Goal: Task Accomplishment & Management: Manage account settings

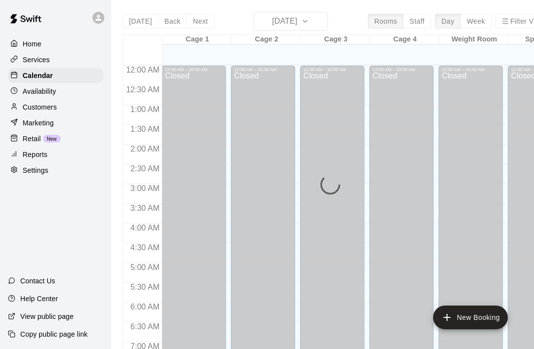
scroll to position [593, 0]
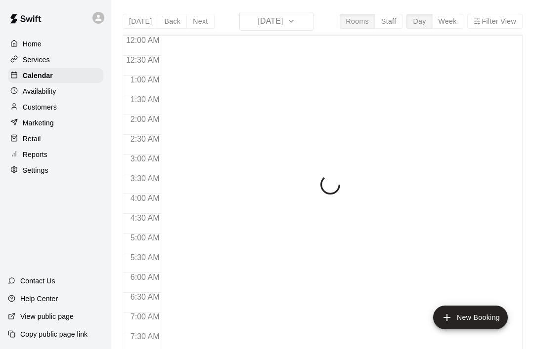
scroll to position [593, 0]
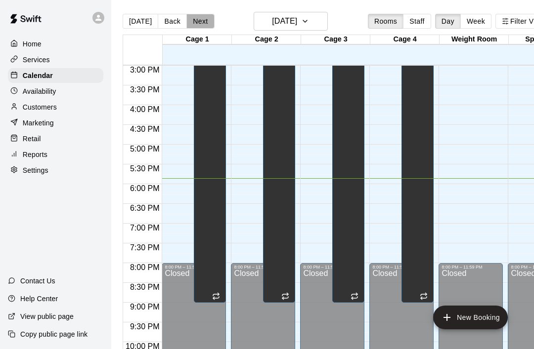
click at [203, 18] on button "Next" at bounding box center [200, 21] width 28 height 15
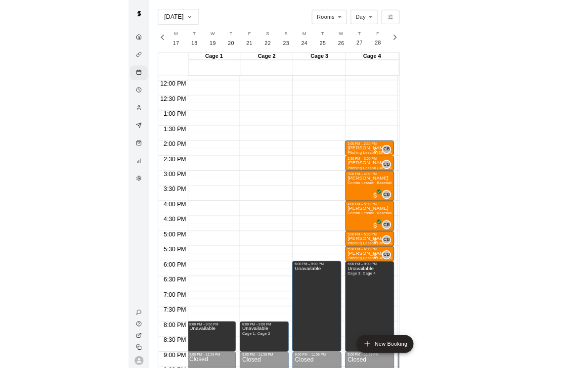
scroll to position [0, 4138]
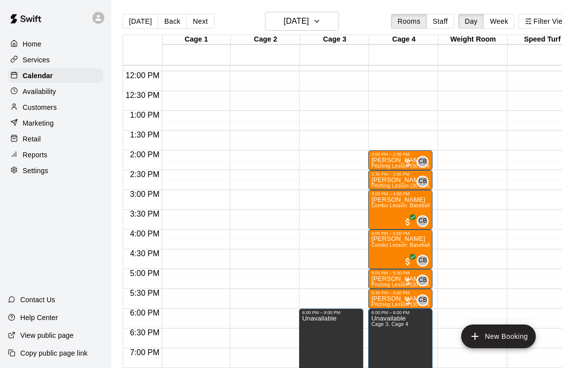
click at [196, 21] on button "Next" at bounding box center [200, 21] width 28 height 15
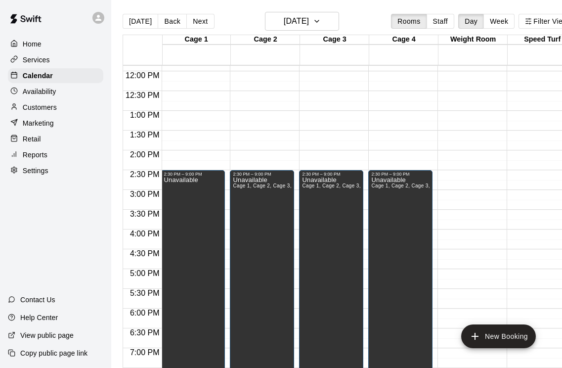
click at [196, 26] on button "Next" at bounding box center [200, 21] width 28 height 15
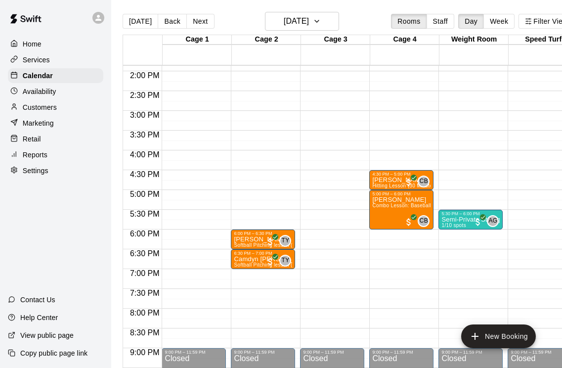
scroll to position [548, 0]
click at [507, 338] on button "New Booking" at bounding box center [498, 336] width 75 height 24
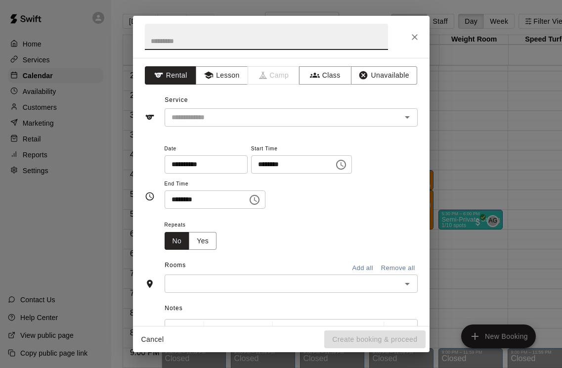
click at [272, 33] on input "text" at bounding box center [266, 37] width 243 height 26
type input "******"
click at [232, 73] on button "Lesson" at bounding box center [222, 75] width 52 height 18
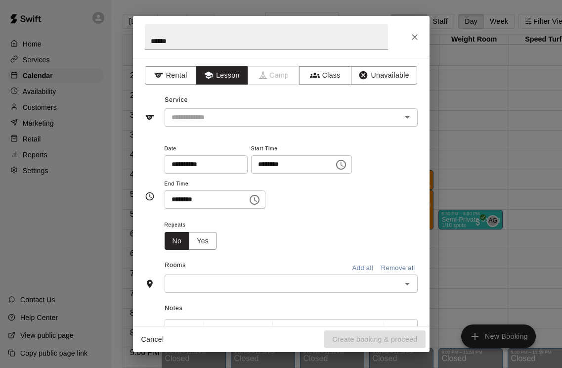
click at [410, 113] on icon "Open" at bounding box center [407, 117] width 12 height 12
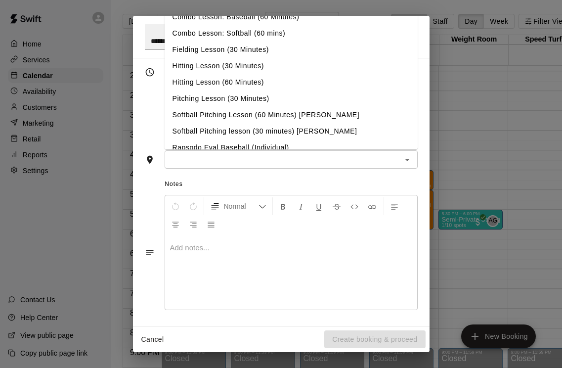
scroll to position [47, 0]
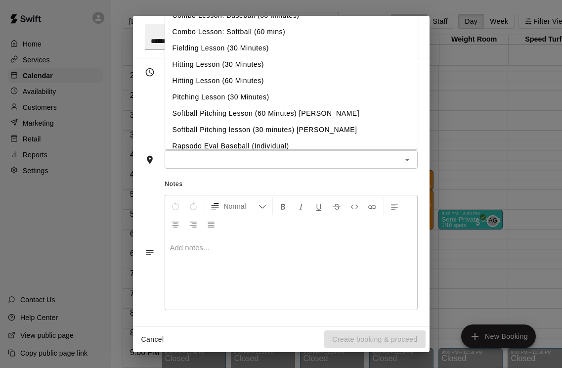
click at [255, 97] on li "Pitching Lesson (30 Minutes)" at bounding box center [291, 97] width 253 height 16
type input "**********"
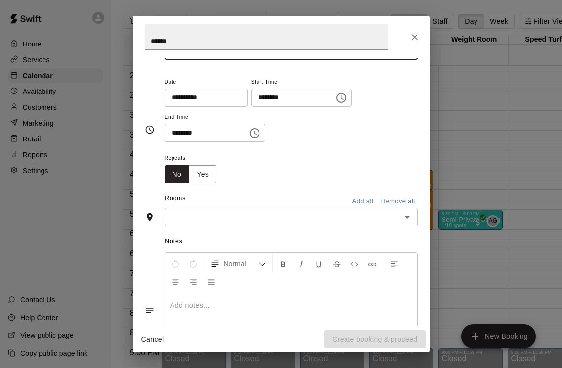
scroll to position [57, 0]
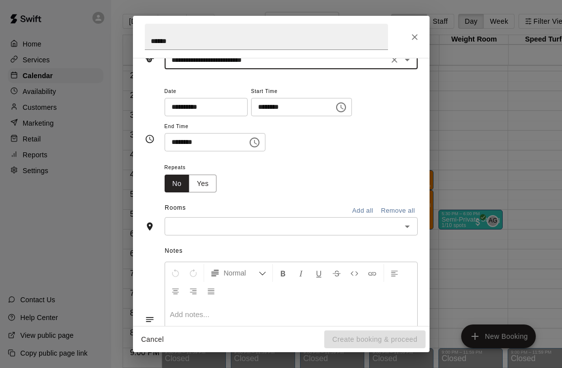
click at [257, 106] on input "********" at bounding box center [289, 107] width 76 height 18
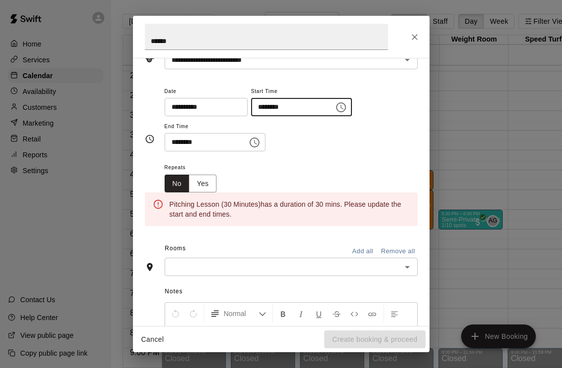
click at [251, 106] on input "********" at bounding box center [289, 107] width 76 height 18
click at [335, 105] on icon "Choose time, selected time is 5:06 PM" at bounding box center [341, 107] width 12 height 12
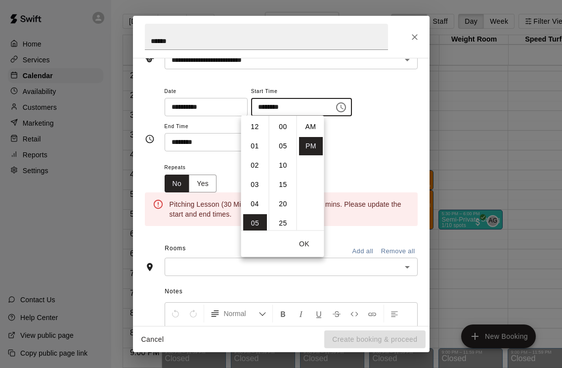
scroll to position [18, 0]
click at [258, 146] on li "06" at bounding box center [255, 146] width 24 height 18
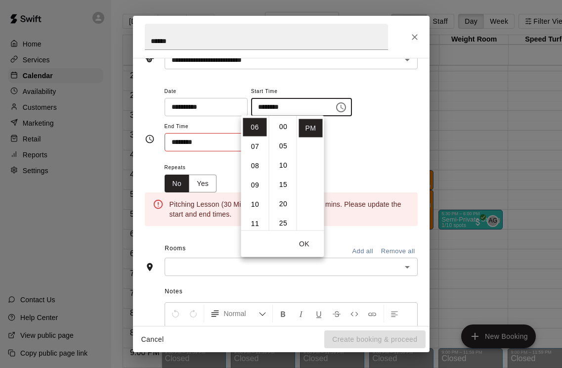
scroll to position [116, 0]
click at [289, 200] on li "30" at bounding box center [283, 200] width 24 height 18
type input "********"
click at [309, 249] on button "OK" at bounding box center [305, 244] width 32 height 18
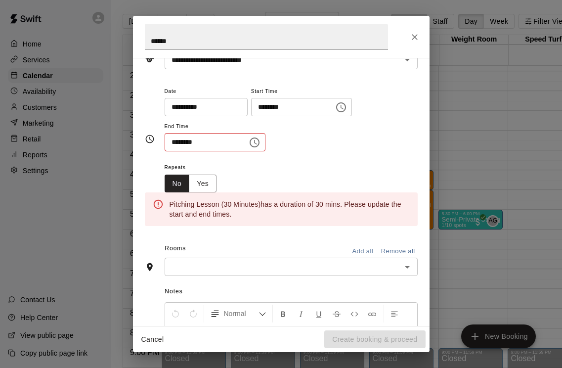
click at [173, 142] on input "********" at bounding box center [203, 142] width 76 height 18
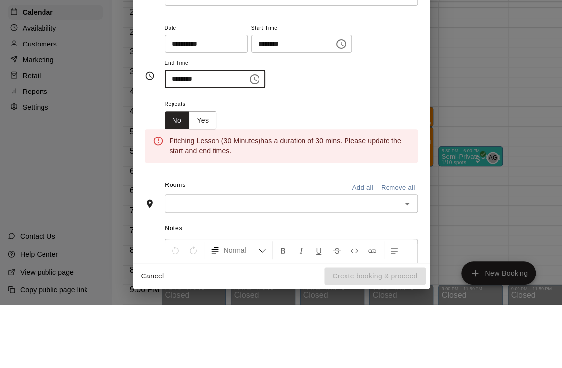
type input "********"
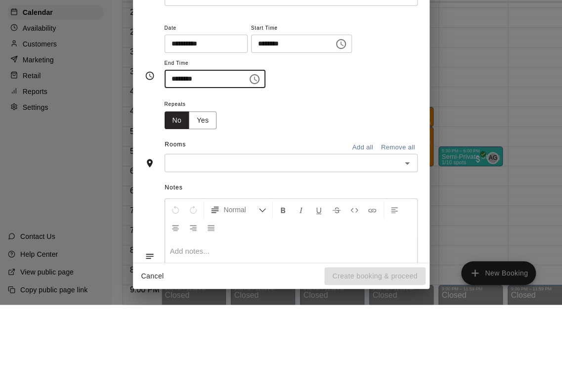
click at [361, 85] on div "**********" at bounding box center [291, 118] width 253 height 67
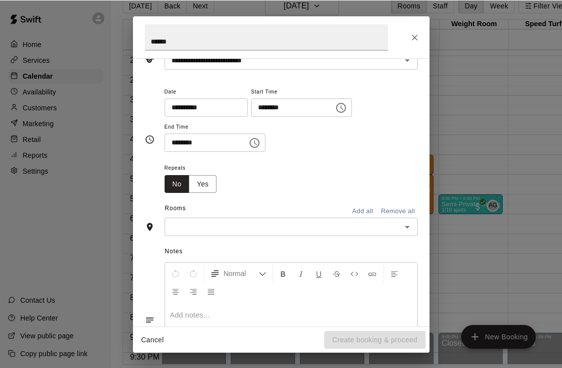
click at [293, 226] on input "text" at bounding box center [283, 226] width 231 height 12
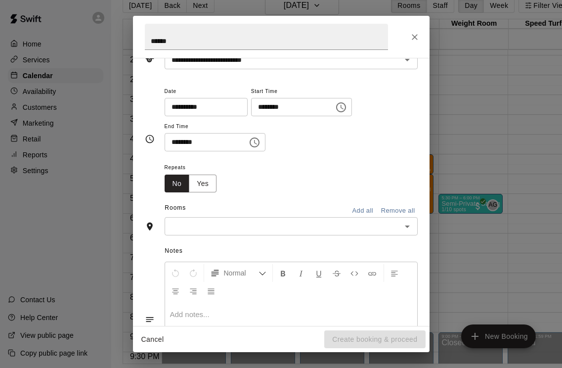
scroll to position [49, 1]
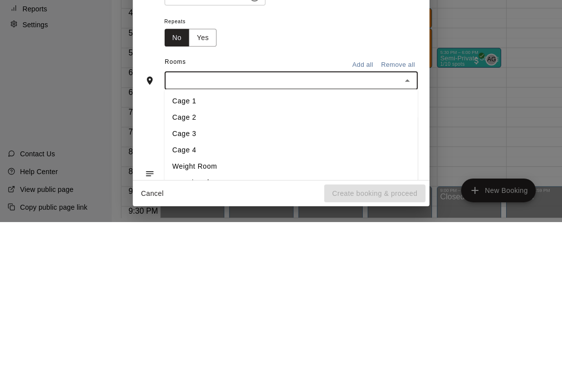
click at [193, 288] on li "Cage 4" at bounding box center [291, 296] width 253 height 16
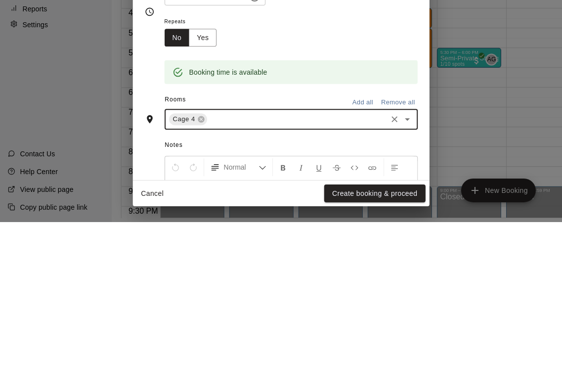
click at [342, 161] on div "Repeats No Yes" at bounding box center [291, 176] width 253 height 31
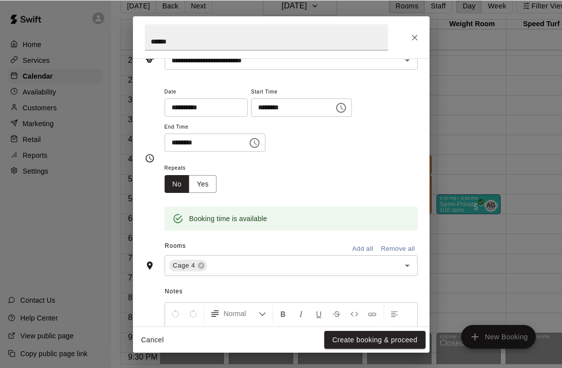
click at [396, 339] on button "Create booking & proceed" at bounding box center [374, 339] width 101 height 18
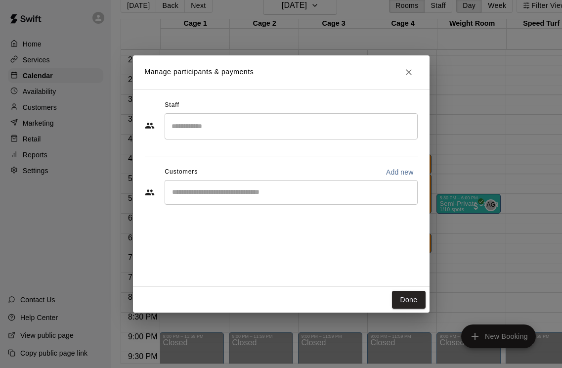
click at [284, 122] on input "Search staff" at bounding box center [291, 126] width 244 height 17
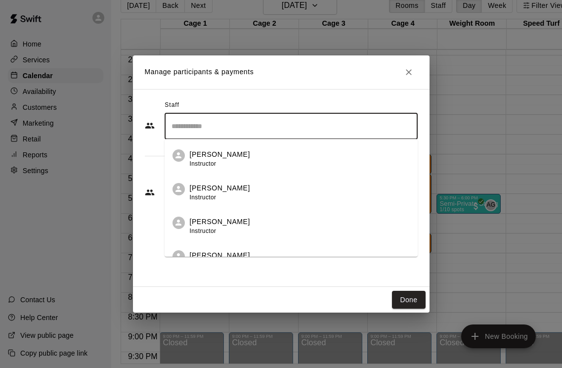
scroll to position [49, 11]
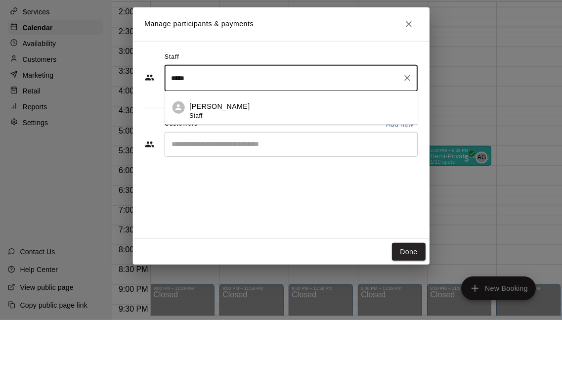
click at [302, 149] on div "Corey Betz Staff" at bounding box center [300, 158] width 220 height 19
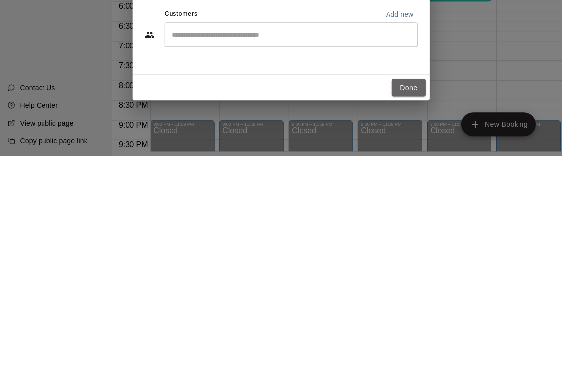
type input "*****"
click at [411, 291] on button "Done" at bounding box center [408, 300] width 33 height 18
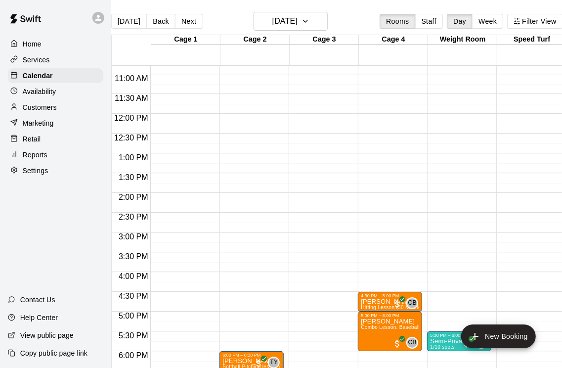
scroll to position [0, 12]
click at [189, 21] on button "Next" at bounding box center [188, 21] width 28 height 15
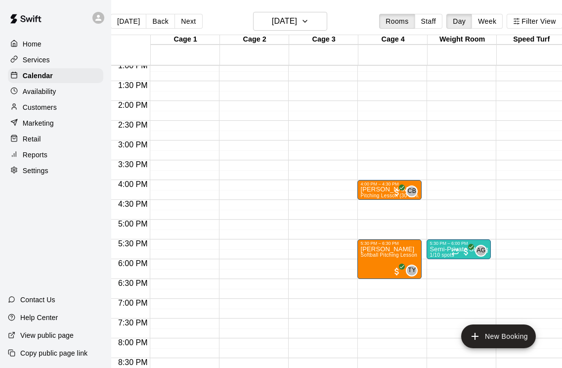
scroll to position [517, 0]
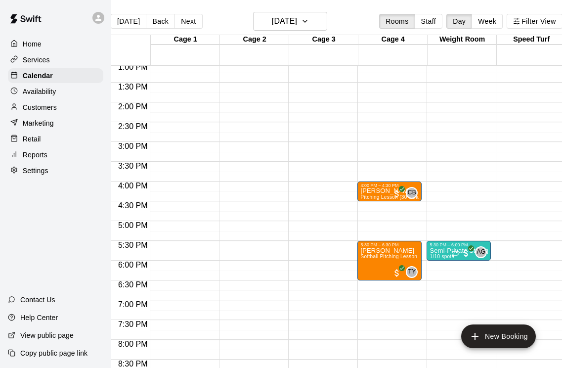
click at [187, 17] on button "Next" at bounding box center [188, 21] width 28 height 15
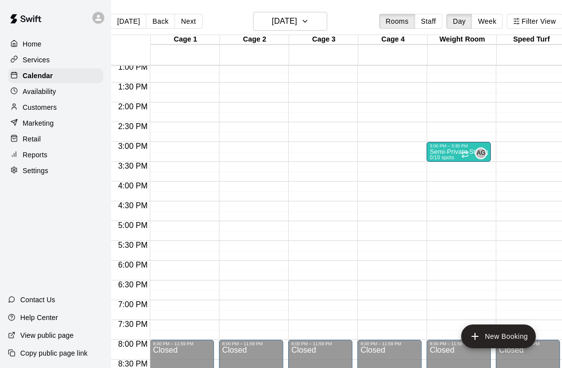
click at [509, 331] on button "New Booking" at bounding box center [498, 336] width 75 height 24
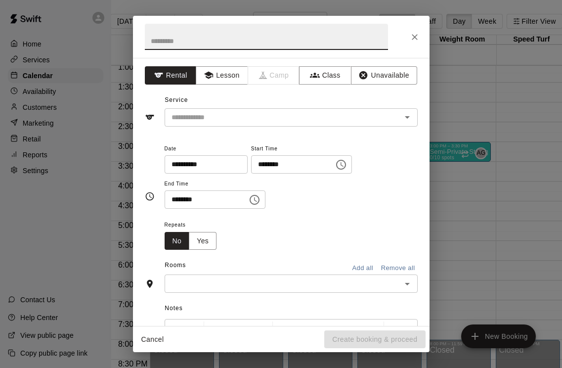
click at [392, 71] on button "Unavailable" at bounding box center [384, 75] width 66 height 18
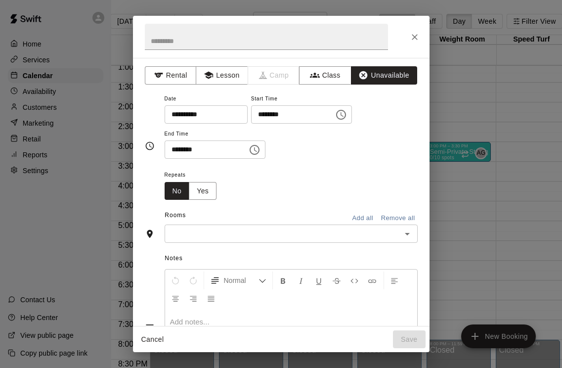
click at [254, 112] on input "********" at bounding box center [289, 114] width 76 height 18
click at [335, 112] on icon "Choose time, selected time is 5:00 PM" at bounding box center [341, 115] width 12 height 12
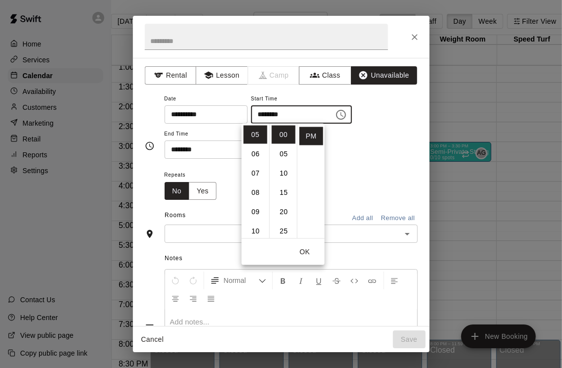
scroll to position [0, 12]
click at [254, 136] on li "04" at bounding box center [255, 139] width 24 height 18
type input "********"
click at [309, 252] on button "OK" at bounding box center [305, 252] width 32 height 18
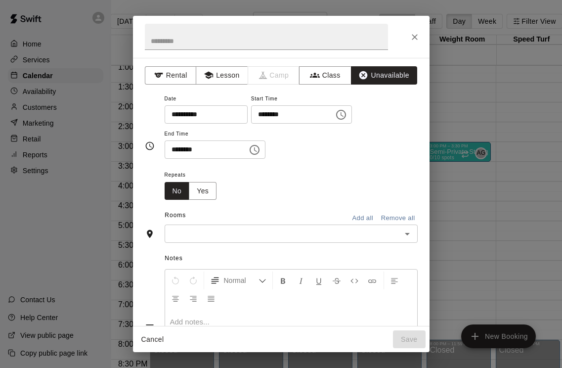
click at [249, 147] on icon "Choose time, selected time is 5:30 PM" at bounding box center [255, 150] width 12 height 12
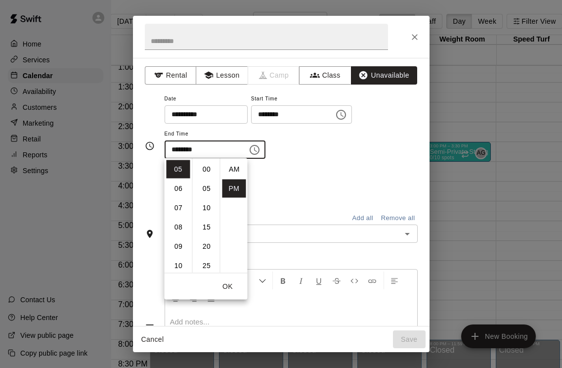
scroll to position [18, 0]
click at [177, 245] on li "09" at bounding box center [179, 246] width 24 height 18
click at [206, 167] on li "00" at bounding box center [207, 169] width 24 height 18
type input "********"
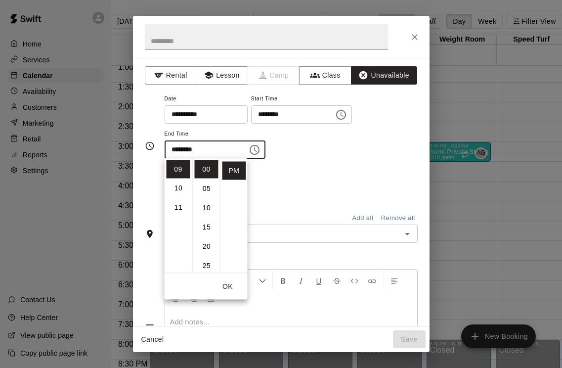
click at [233, 286] on button "OK" at bounding box center [228, 286] width 32 height 18
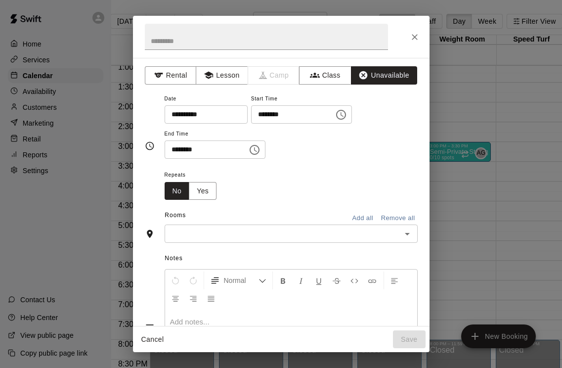
click at [365, 215] on button "Add all" at bounding box center [363, 218] width 32 height 15
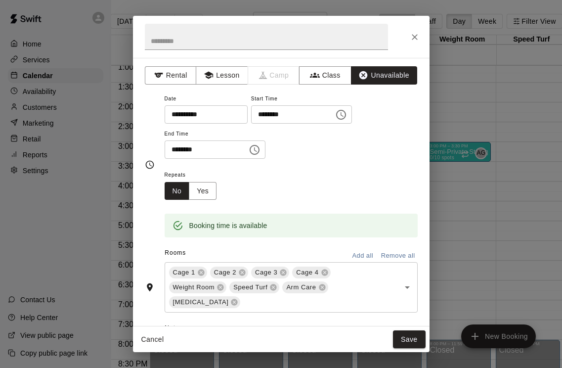
click at [412, 340] on button "Save" at bounding box center [409, 339] width 33 height 18
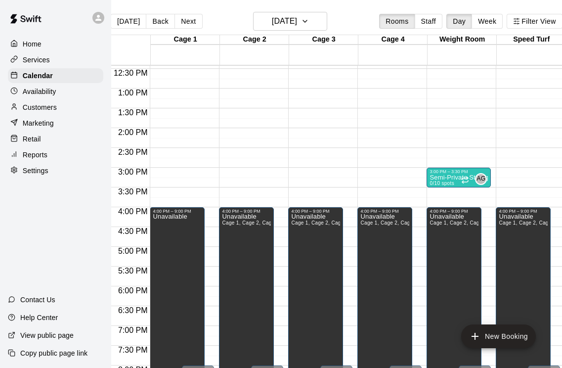
scroll to position [0, 1]
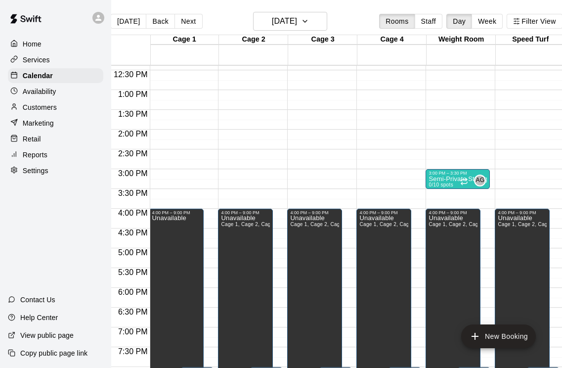
click at [189, 18] on button "Next" at bounding box center [188, 21] width 28 height 15
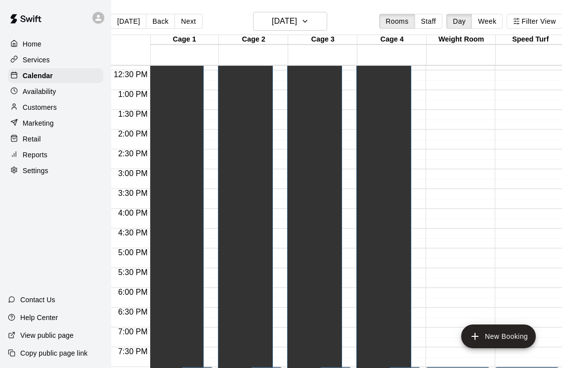
click at [190, 24] on button "Next" at bounding box center [188, 21] width 28 height 15
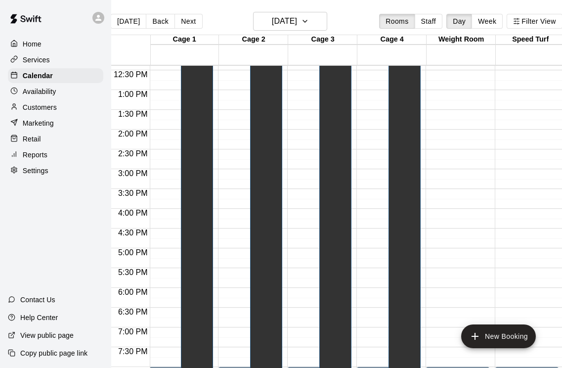
click at [190, 17] on button "Next" at bounding box center [188, 21] width 28 height 15
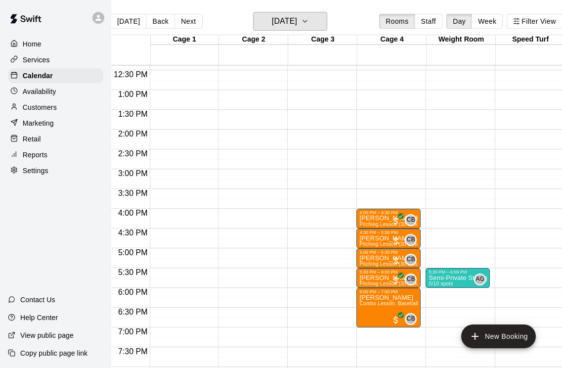
click at [309, 21] on icon "button" at bounding box center [305, 21] width 8 height 12
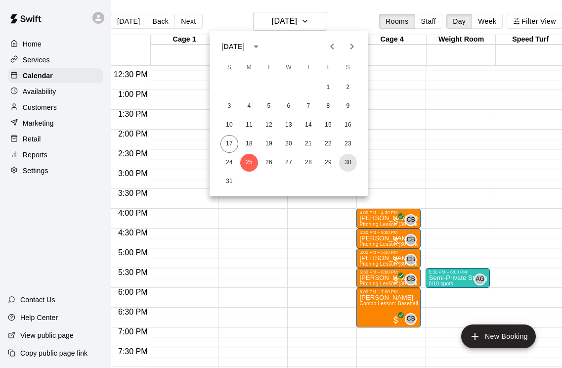
click at [345, 168] on button "30" at bounding box center [348, 163] width 18 height 18
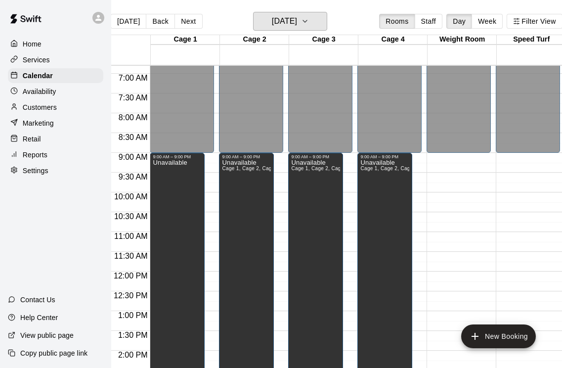
scroll to position [268, 0]
click at [185, 18] on button "Next" at bounding box center [188, 21] width 28 height 15
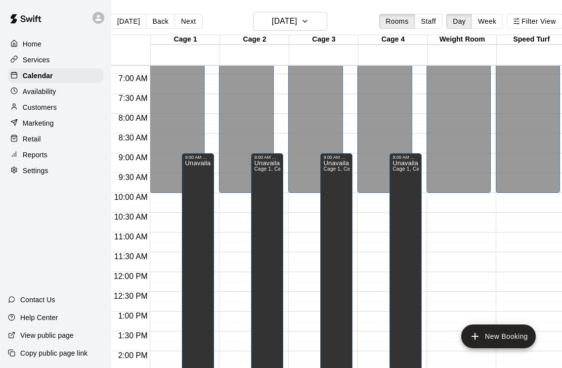
click at [189, 16] on button "Next" at bounding box center [188, 21] width 28 height 15
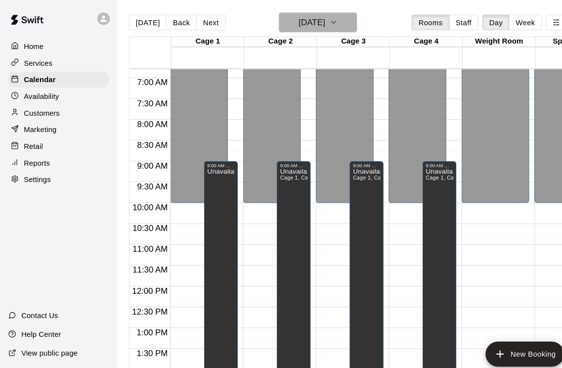
click at [321, 18] on icon "button" at bounding box center [317, 21] width 8 height 12
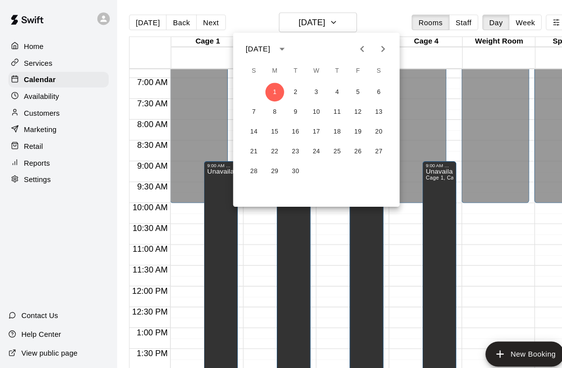
click at [344, 45] on icon "Previous month" at bounding box center [343, 46] width 3 height 6
click at [301, 143] on button "20" at bounding box center [301, 144] width 18 height 18
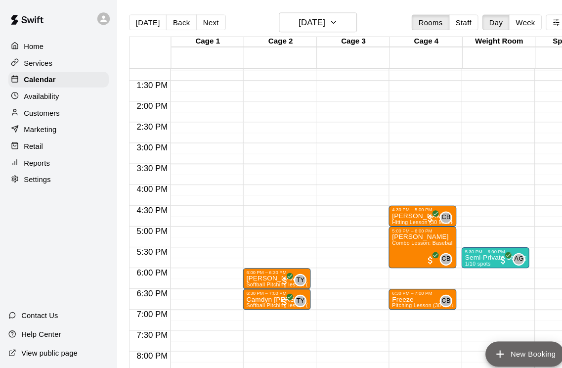
click at [504, 329] on button "New Booking" at bounding box center [498, 336] width 75 height 24
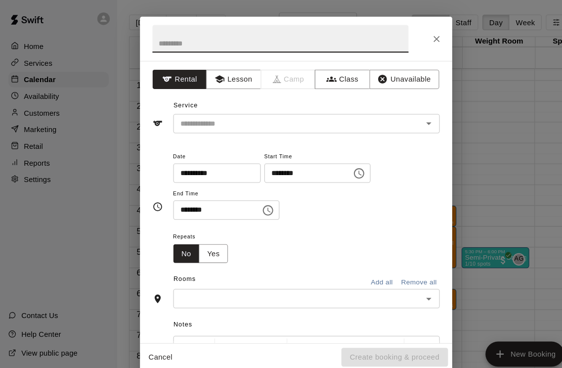
click at [296, 31] on input "text" at bounding box center [266, 37] width 243 height 26
type input "********"
click at [230, 79] on button "Lesson" at bounding box center [222, 75] width 52 height 18
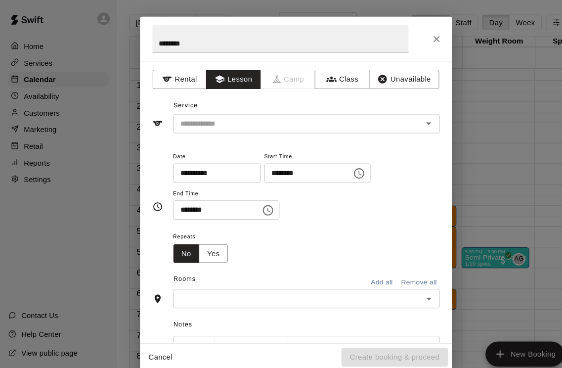
click at [298, 115] on input "text" at bounding box center [277, 117] width 218 height 12
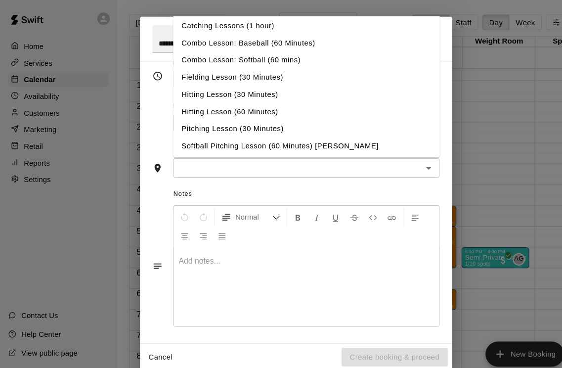
scroll to position [42, 0]
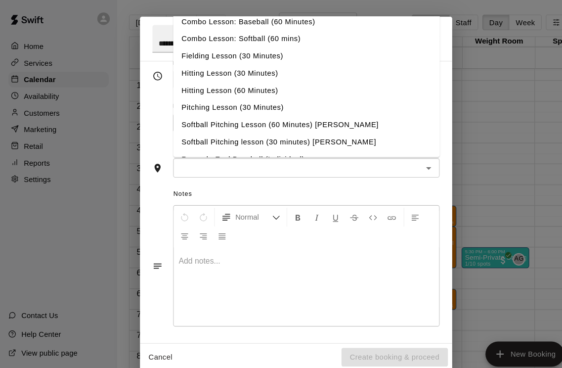
click at [258, 104] on li "Pitching Lesson (30 Minutes)" at bounding box center [291, 102] width 253 height 16
type input "**********"
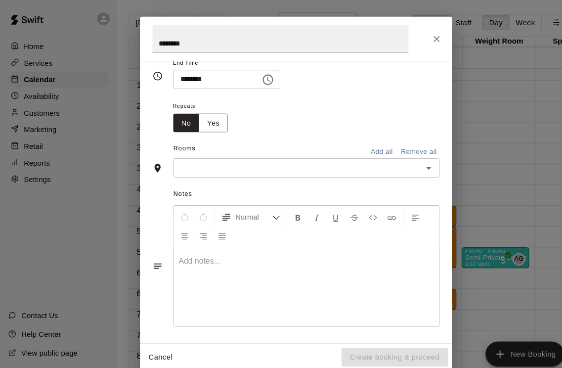
click at [328, 97] on div "Repeats No Yes" at bounding box center [291, 109] width 253 height 31
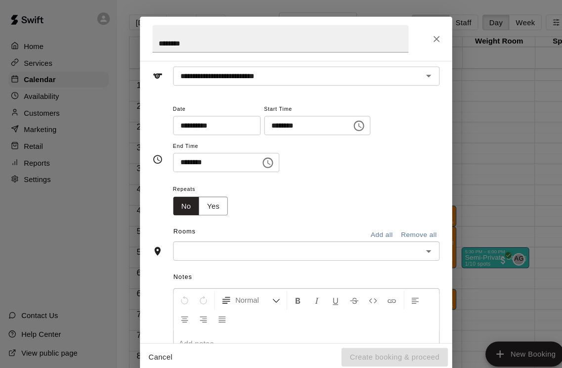
scroll to position [44, 0]
click at [335, 118] on icon "Choose time, selected time is 5:00 PM" at bounding box center [341, 121] width 12 height 12
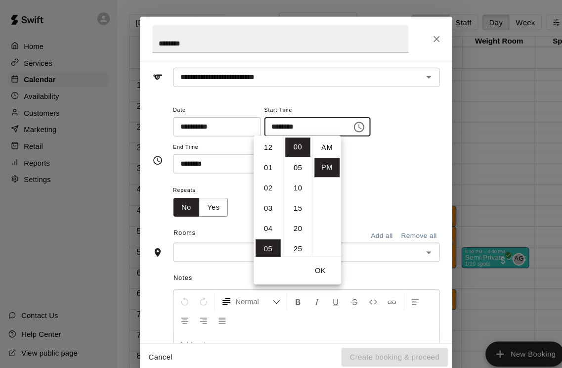
scroll to position [18, 0]
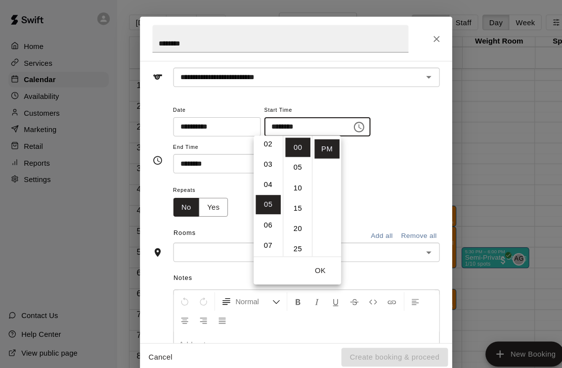
click at [257, 154] on li "03" at bounding box center [255, 156] width 24 height 18
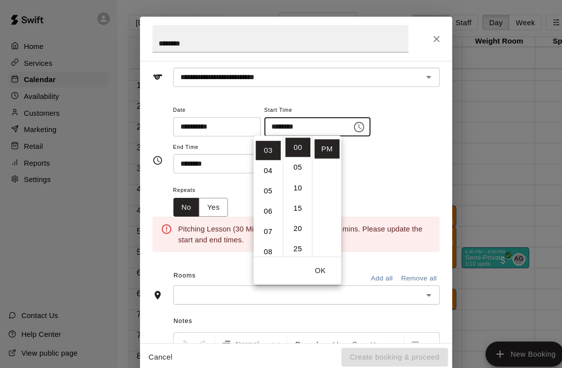
scroll to position [58, 0]
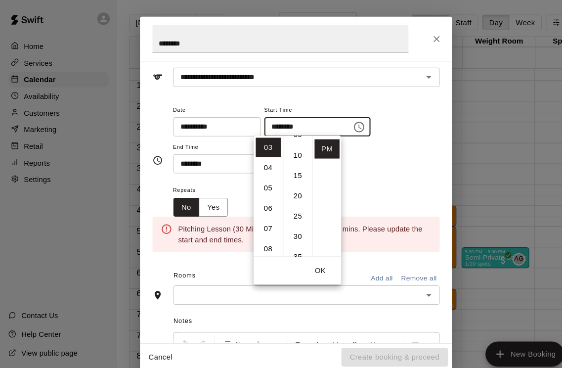
click at [285, 223] on li "30" at bounding box center [283, 225] width 24 height 18
type input "********"
click at [308, 256] on button "OK" at bounding box center [305, 257] width 32 height 18
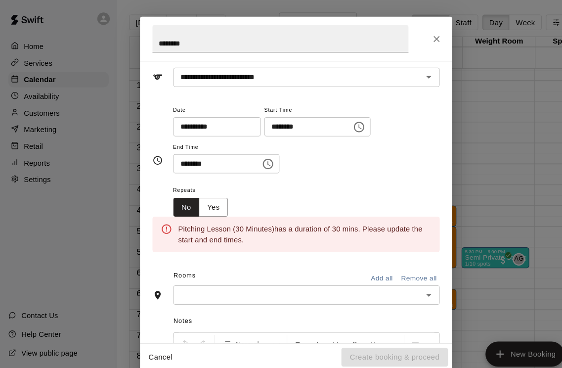
click at [179, 152] on input "********" at bounding box center [203, 155] width 76 height 18
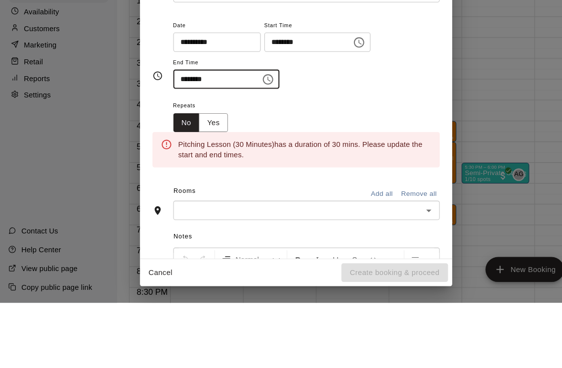
click at [249, 150] on icon "Choose time, selected time is 5:30 PM" at bounding box center [255, 156] width 12 height 12
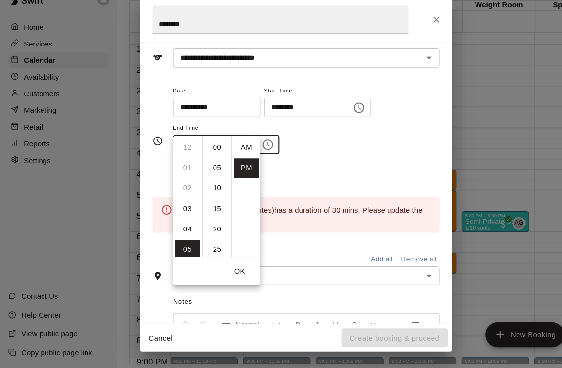
scroll to position [18, 0]
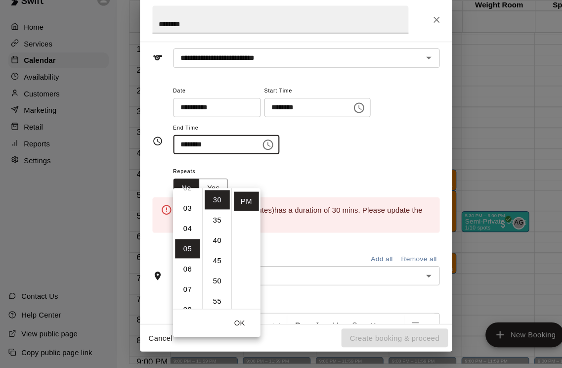
click at [177, 226] on li "04" at bounding box center [179, 235] width 24 height 18
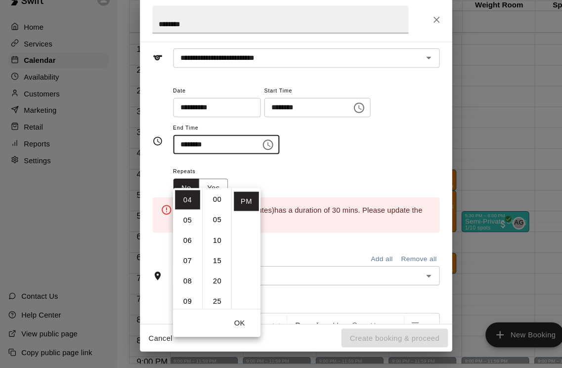
scroll to position [0, 0]
click at [205, 199] on li "00" at bounding box center [207, 208] width 24 height 18
type input "********"
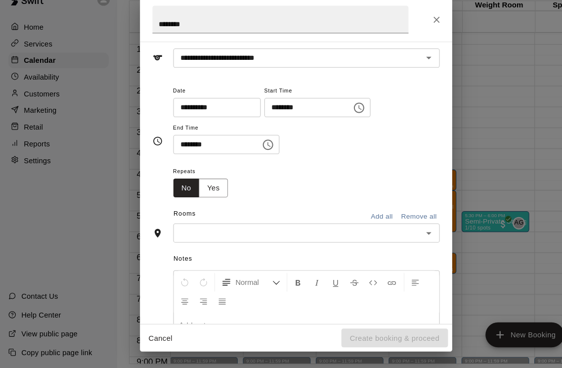
click at [305, 174] on div "Repeats No Yes" at bounding box center [291, 189] width 253 height 31
click at [275, 233] on input "text" at bounding box center [283, 239] width 231 height 12
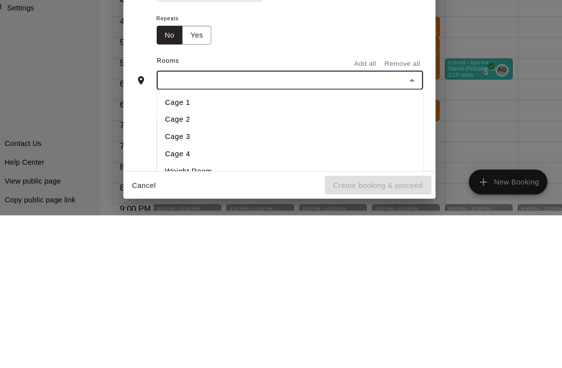
click at [182, 301] on li "Cage 4" at bounding box center [291, 309] width 253 height 16
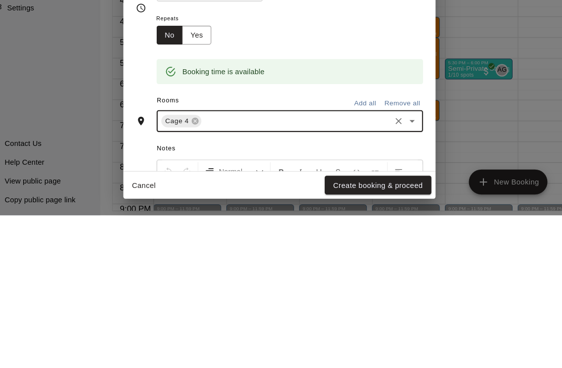
click at [355, 206] on div "Booking time is available" at bounding box center [291, 225] width 253 height 38
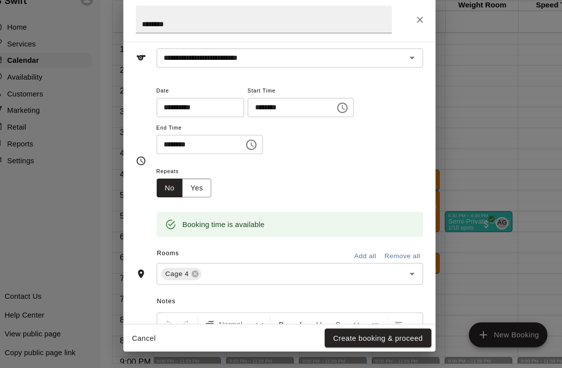
click at [356, 330] on button "Create booking & proceed" at bounding box center [374, 339] width 101 height 18
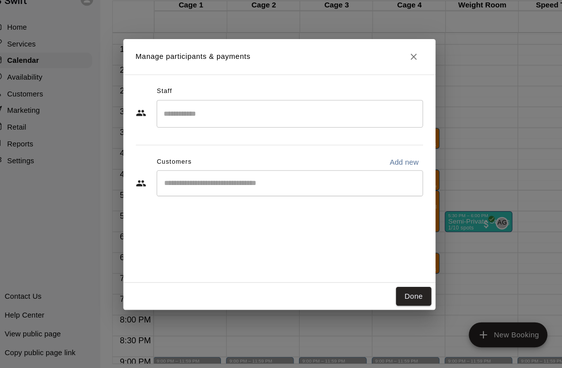
click at [232, 118] on input "Search staff" at bounding box center [291, 126] width 244 height 17
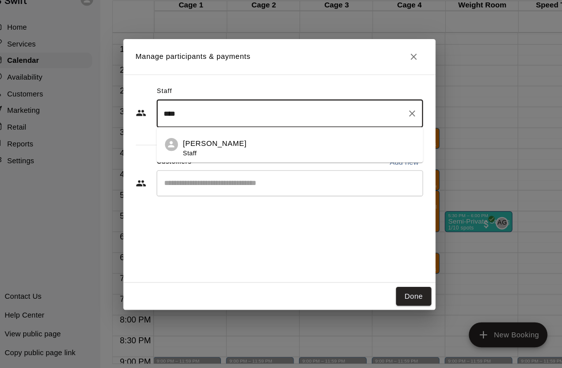
click at [254, 149] on div "Corey Betz Staff" at bounding box center [300, 158] width 220 height 19
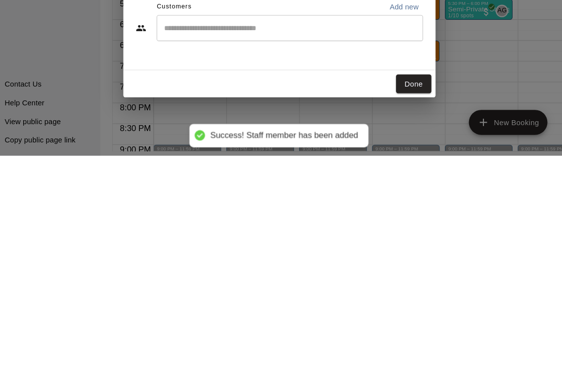
type input "****"
click at [398, 291] on button "Done" at bounding box center [408, 300] width 33 height 18
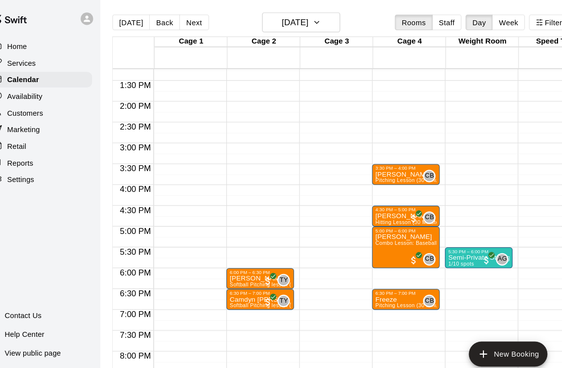
click at [129, 26] on button "[DATE]" at bounding box center [141, 21] width 36 height 15
